Goal: Information Seeking & Learning: Find specific fact

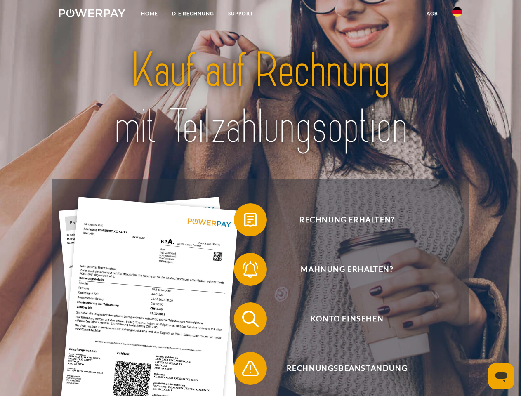
click at [92, 14] on img at bounding box center [92, 13] width 66 height 8
click at [457, 14] on img at bounding box center [457, 12] width 10 height 10
click at [432, 14] on link "agb" at bounding box center [432, 13] width 26 height 15
click at [244, 221] on span at bounding box center [237, 219] width 41 height 41
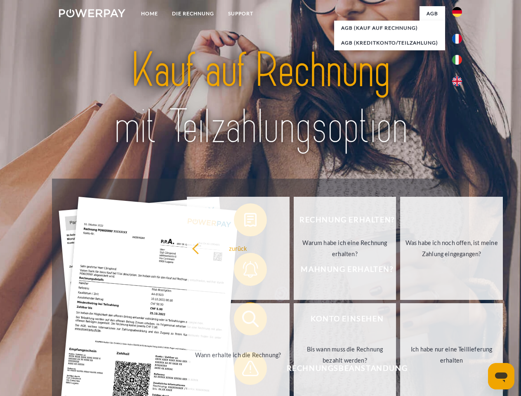
click at [244, 271] on div "Rechnung erhalten? Mahnung erhalten? Konto einsehen" at bounding box center [260, 344] width 416 height 330
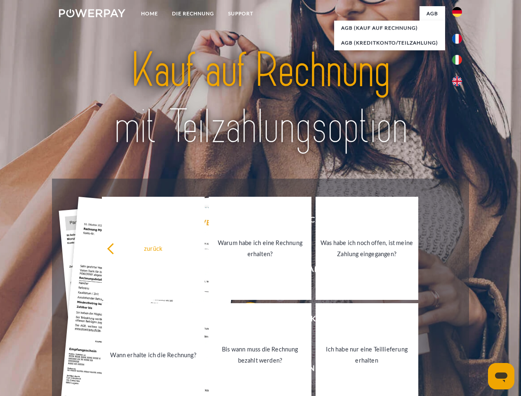
click at [244, 320] on link "Bis wann muss die Rechnung bezahlt werden?" at bounding box center [260, 354] width 103 height 103
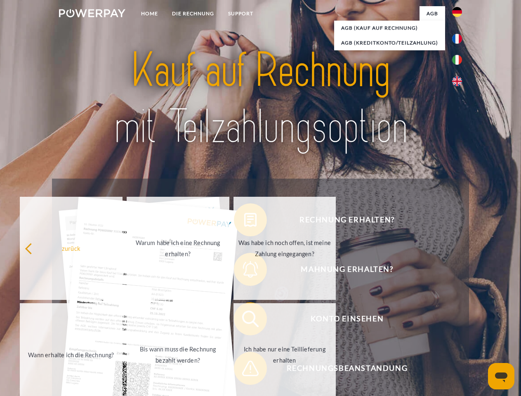
click at [244, 370] on div "zurück Warum habe ich eine Rechnung erhalten? Was habe ich noch offen, ist mein…" at bounding box center [178, 301] width 333 height 213
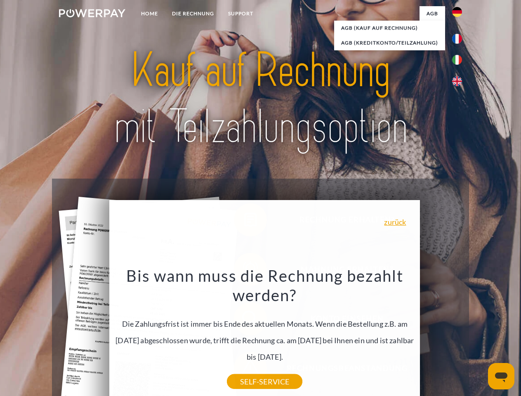
click at [501, 376] on icon "Messaging-Fenster öffnen" at bounding box center [501, 377] width 12 height 10
